Goal: Find contact information: Find contact information

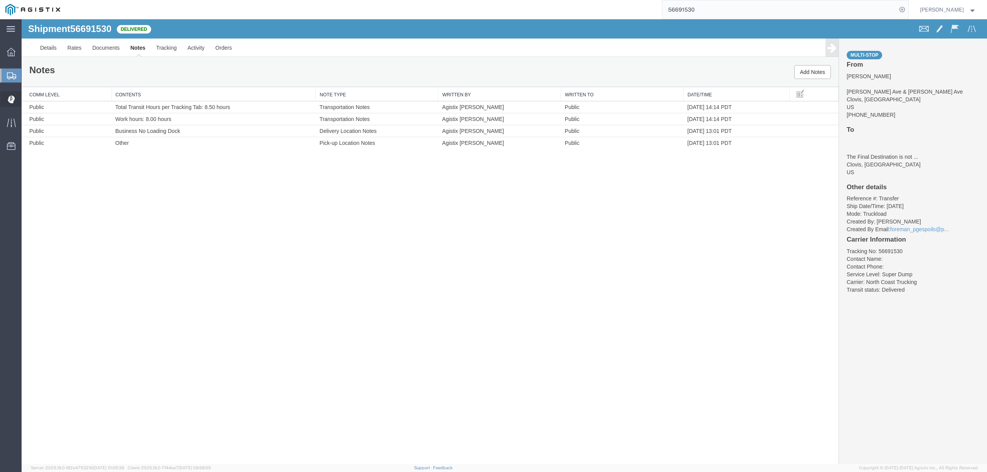
click at [27, 100] on span "Dispatch Manager" at bounding box center [23, 98] width 5 height 15
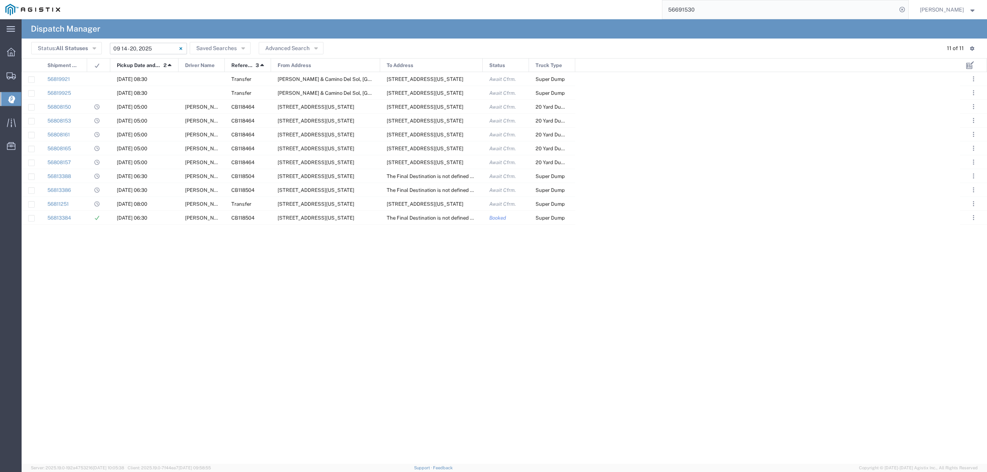
click at [143, 45] on input "09/14/2025 - 09/20/2025" at bounding box center [148, 49] width 77 height 12
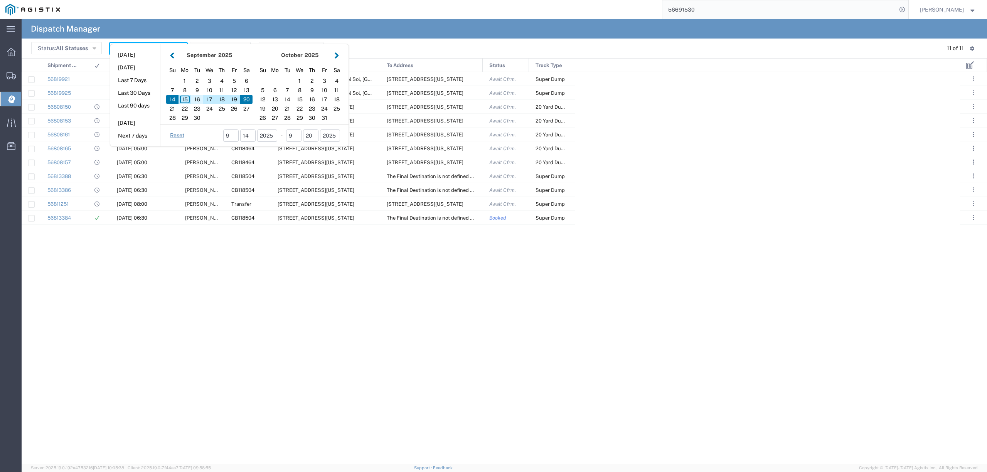
click at [202, 99] on div "16" at bounding box center [197, 99] width 12 height 9
type input "09/16/2025"
type input "09/16/2025 - 09/16/2025"
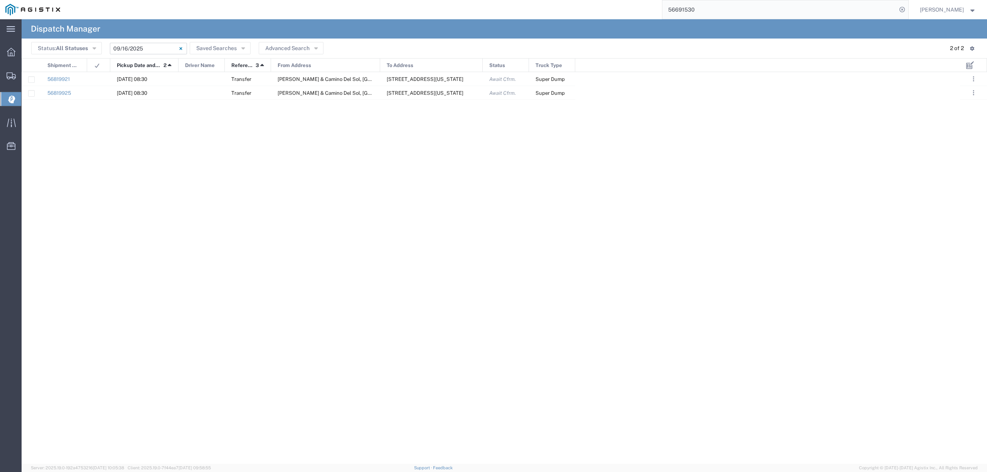
click at [148, 47] on input "09/16/2025 - 09/16/2025" at bounding box center [148, 49] width 77 height 12
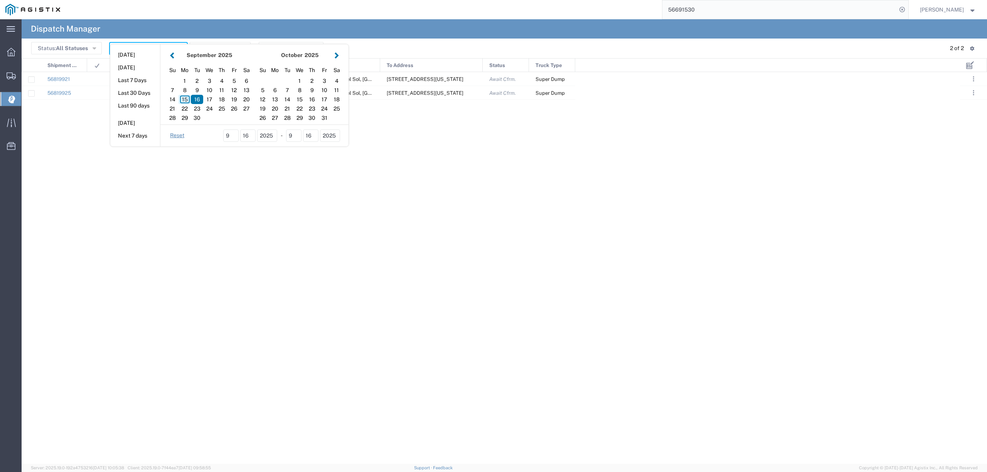
click at [184, 95] on div "15" at bounding box center [185, 99] width 12 height 9
type input "09/15/2025"
type input "09/15/2025 - 09/15/2025"
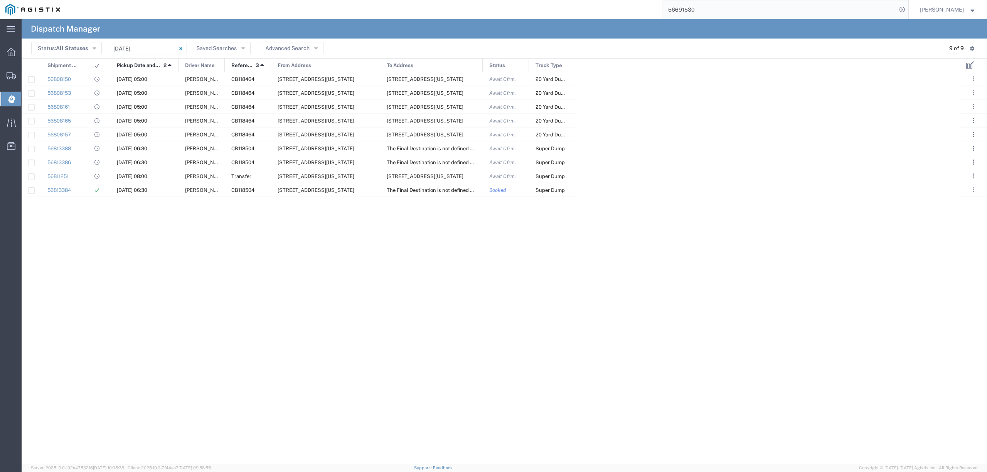
click at [153, 44] on input "09/15/2025 - 09/15/2025" at bounding box center [148, 49] width 77 height 12
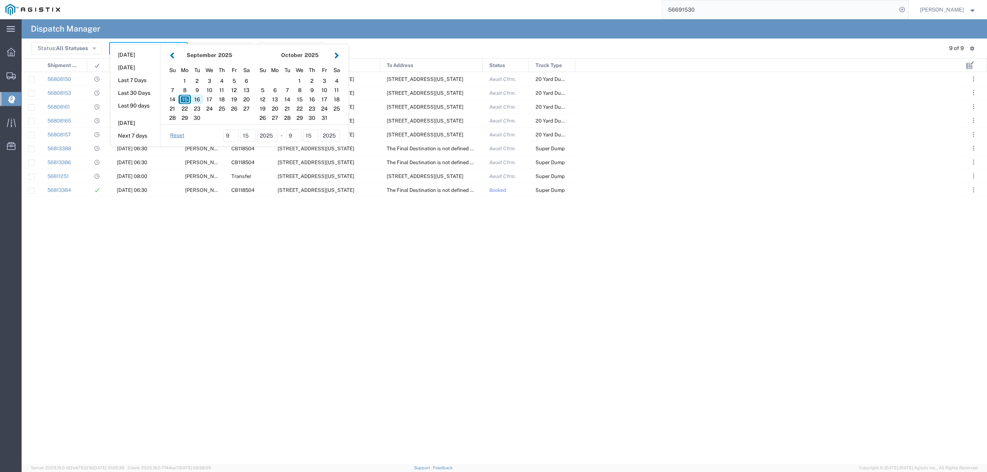
click at [200, 100] on div "16" at bounding box center [197, 99] width 12 height 9
type input "09/16/2025"
type input "09/16/2025 - 09/16/2025"
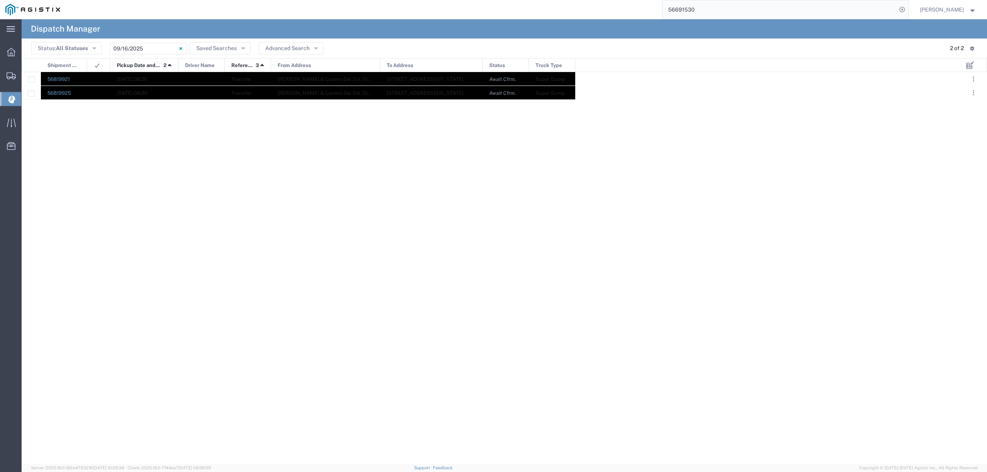
drag, startPoint x: 61, startPoint y: 74, endPoint x: 547, endPoint y: 93, distance: 486.9
click at [547, 93] on div "56819921 09/16/2025, 08:30 Transfer Pacheco & Camino Del Sol, Bakersfield, Cali…" at bounding box center [299, 86] width 554 height 28
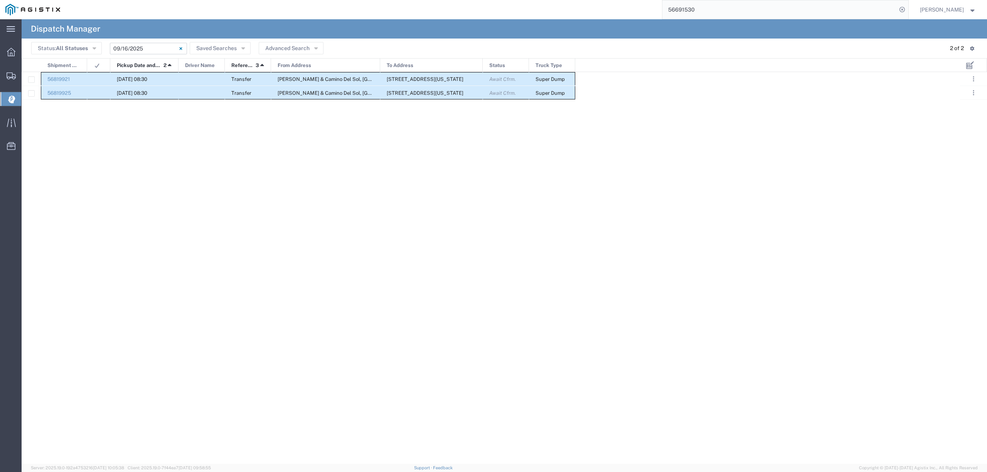
click at [145, 50] on input "09/16/2025 - 09/16/2025" at bounding box center [148, 49] width 77 height 12
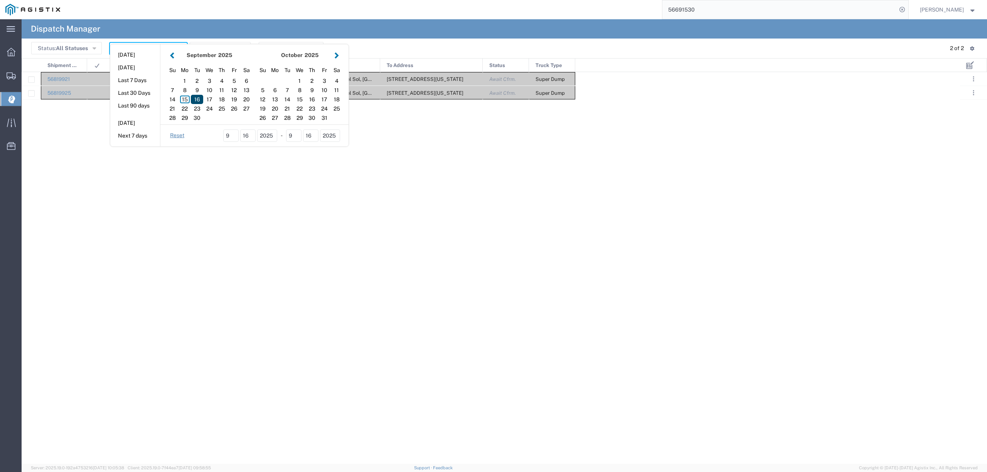
click at [199, 99] on div "16" at bounding box center [197, 99] width 12 height 9
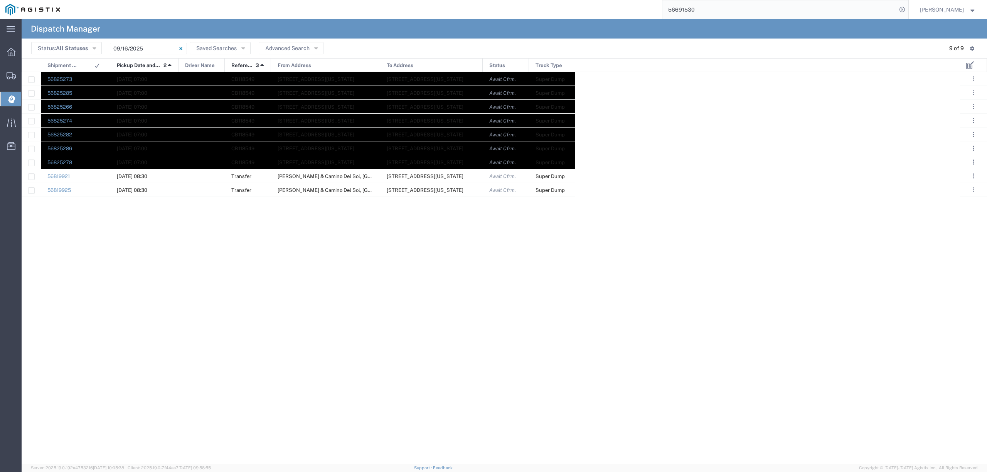
drag, startPoint x: 68, startPoint y: 73, endPoint x: 573, endPoint y: 160, distance: 512.1
click at [573, 160] on div "56819921 09/16/2025, 08:30 Transfer Pacheco & Camino Del Sol, Bakersfield, Cali…" at bounding box center [299, 134] width 554 height 125
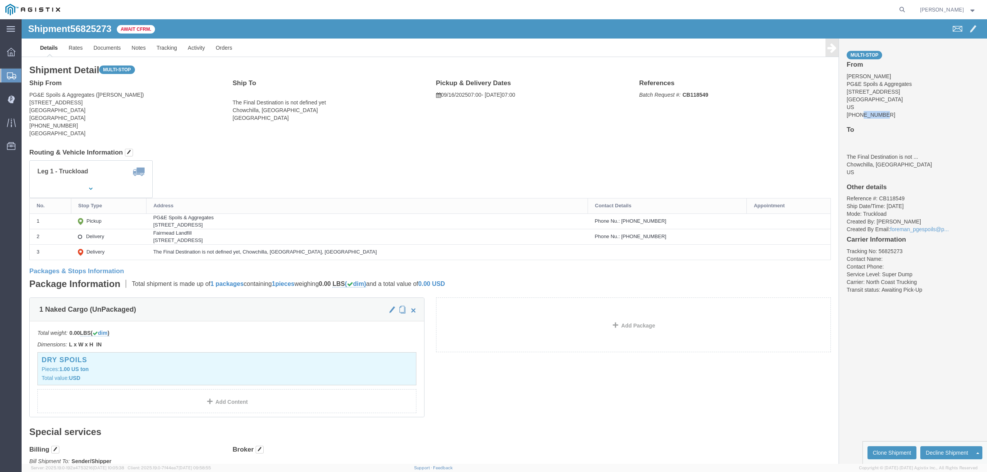
drag, startPoint x: 877, startPoint y: 95, endPoint x: 844, endPoint y: 95, distance: 32.4
click address "[PERSON_NAME] PG&E Spoils & Aggregates [STREET_ADDRESS] [PHONE_NUMBER]"
drag, startPoint x: 864, startPoint y: 95, endPoint x: 814, endPoint y: 98, distance: 49.4
click div "Multi-stop From [PERSON_NAME] PG&E Spoils & Aggregates [STREET_ADDRESS] [PHONE_…"
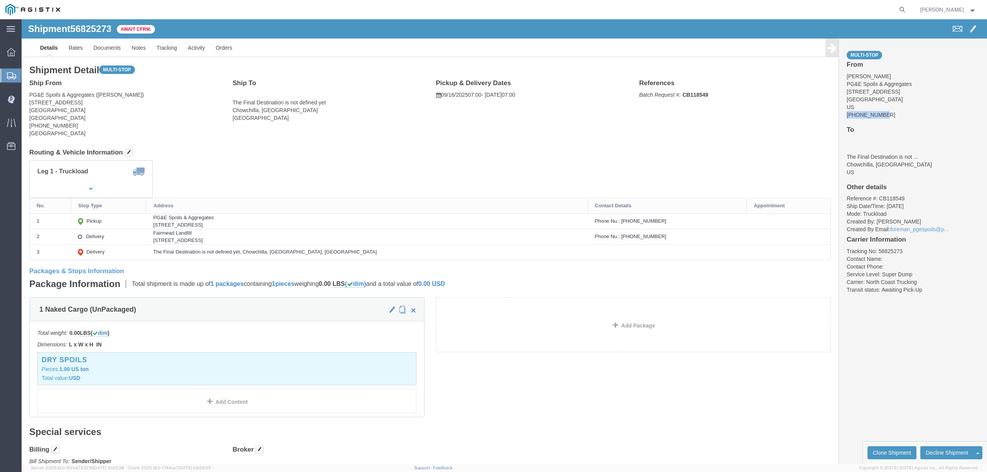
copy address "[PHONE_NUMBER]"
